Goal: Task Accomplishment & Management: Use online tool/utility

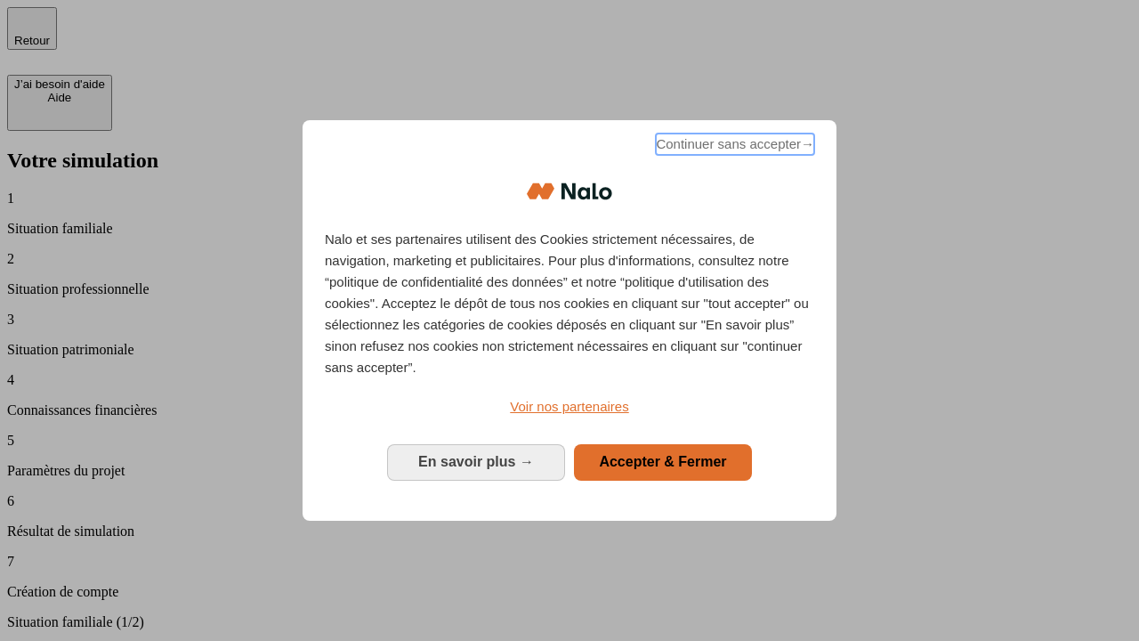
click at [733, 147] on span "Continuer sans accepter →" at bounding box center [735, 143] width 158 height 21
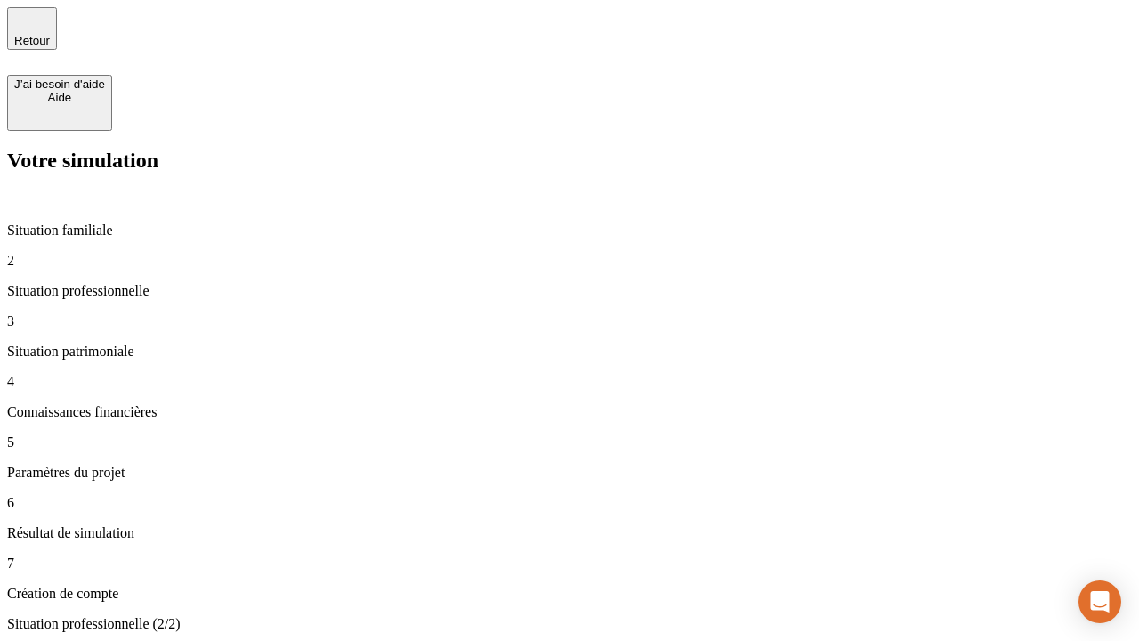
type input "30 000"
type input "1 000"
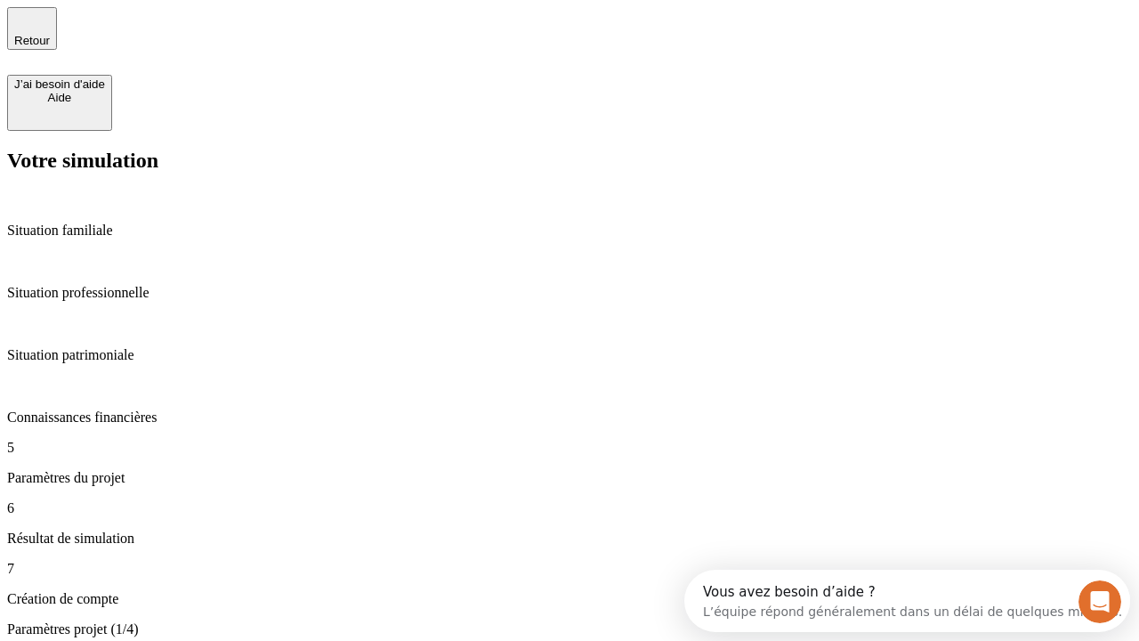
type input "65"
type input "5 000"
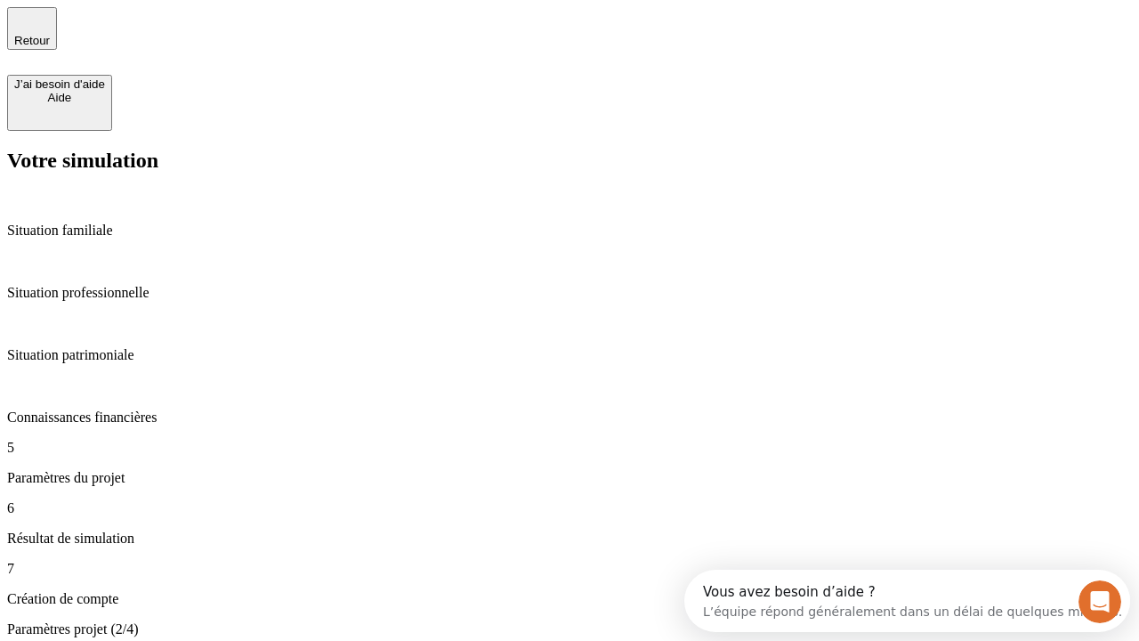
type input "640"
